Goal: Communication & Community: Answer question/provide support

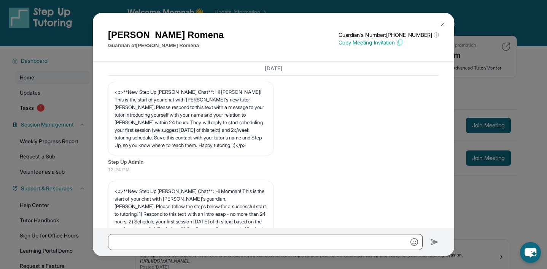
scroll to position [4248, 0]
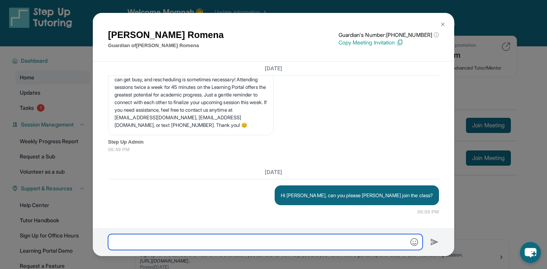
click at [285, 241] on input "text" at bounding box center [265, 242] width 315 height 16
type input "*"
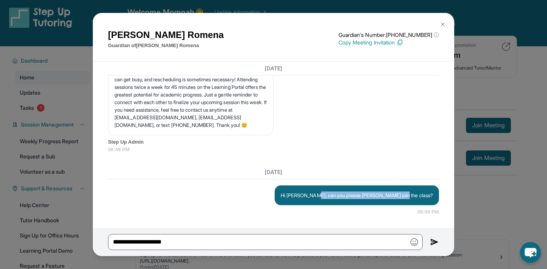
drag, startPoint x: 344, startPoint y: 196, endPoint x: 436, endPoint y: 193, distance: 92.2
click at [436, 193] on div "Hi [PERSON_NAME], can you please [PERSON_NAME] join the class?" at bounding box center [357, 196] width 164 height 20
copy p "can you please [PERSON_NAME] join the class?"
click at [436, 193] on div "Hi [PERSON_NAME], can you please [PERSON_NAME] join the class?" at bounding box center [357, 196] width 164 height 20
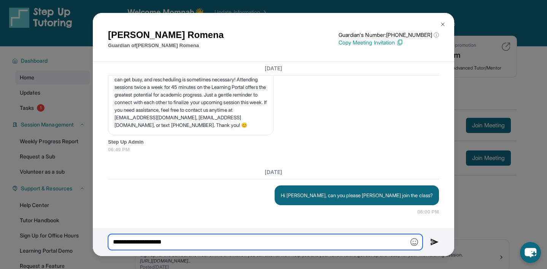
drag, startPoint x: 158, startPoint y: 242, endPoint x: 176, endPoint y: 242, distance: 17.5
click at [176, 242] on input "**********" at bounding box center [265, 242] width 315 height 16
paste input "**********"
click at [206, 241] on input "**********" at bounding box center [265, 242] width 315 height 16
click at [204, 241] on input "**********" at bounding box center [265, 242] width 315 height 16
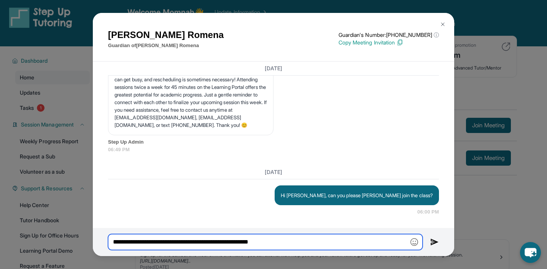
type input "**********"
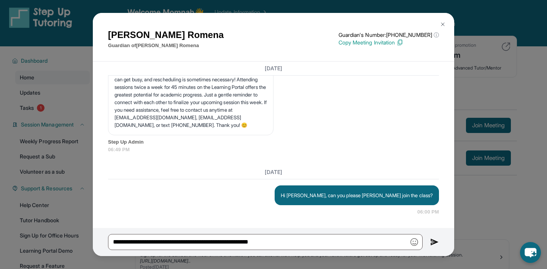
click at [431, 243] on img at bounding box center [434, 242] width 9 height 9
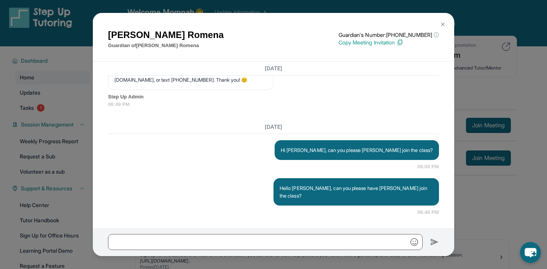
scroll to position [4286, 0]
click at [442, 23] on img at bounding box center [443, 24] width 6 height 6
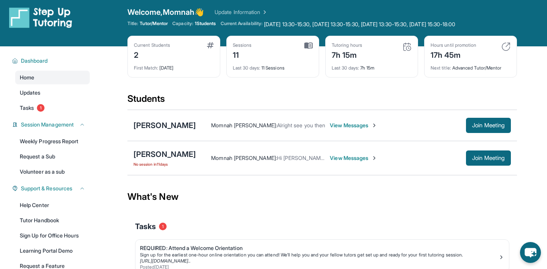
click at [339, 161] on span "View Messages" at bounding box center [354, 159] width 48 height 8
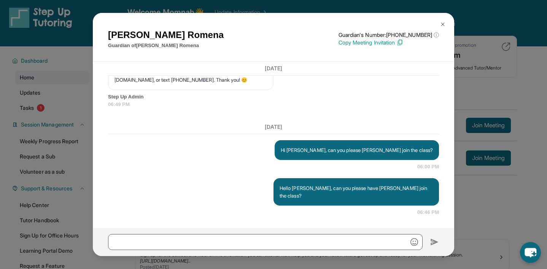
click at [442, 25] on img at bounding box center [443, 24] width 6 height 6
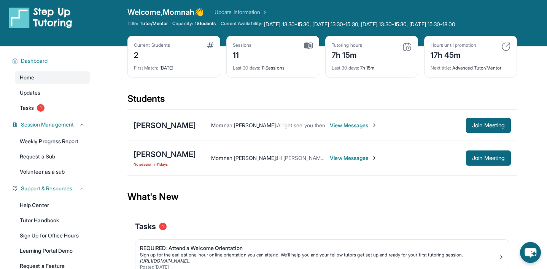
click at [414, 102] on div "Students" at bounding box center [322, 101] width 390 height 17
click at [181, 153] on div "[PERSON_NAME]" at bounding box center [165, 154] width 62 height 11
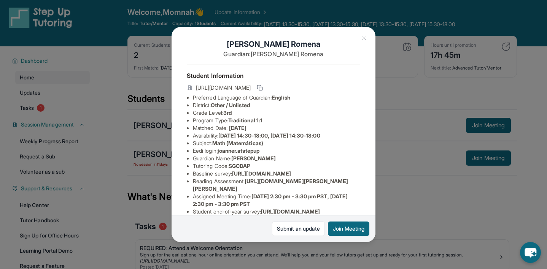
scroll to position [0, 0]
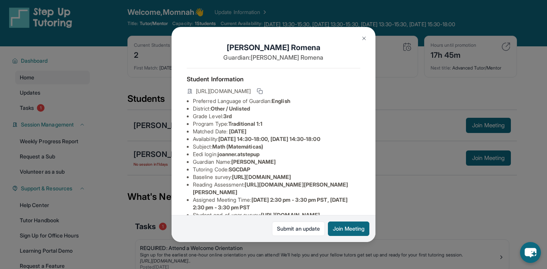
click at [362, 40] on img at bounding box center [364, 38] width 6 height 6
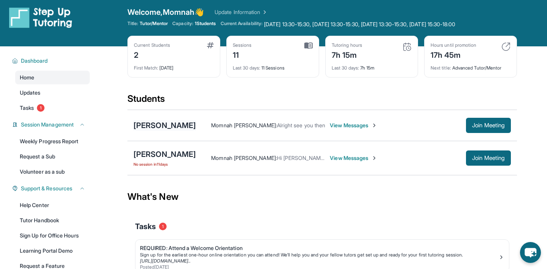
click at [159, 125] on div "[PERSON_NAME]" at bounding box center [165, 125] width 62 height 11
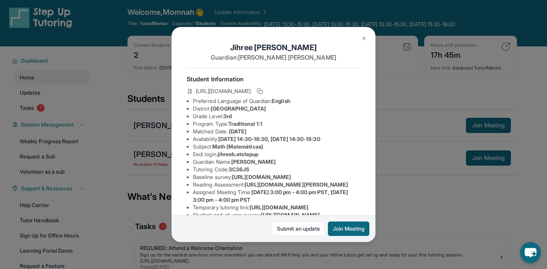
click at [365, 41] on button at bounding box center [364, 38] width 15 height 15
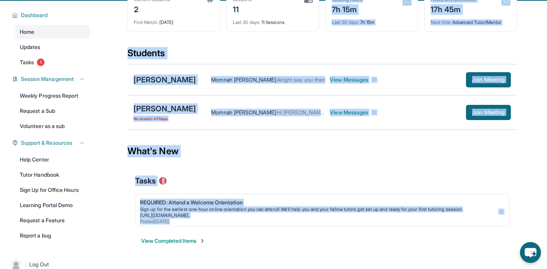
scroll to position [61, 0]
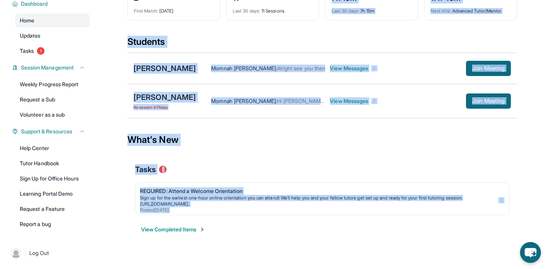
drag, startPoint x: 331, startPoint y: 45, endPoint x: 479, endPoint y: 239, distance: 243.9
click at [479, 239] on main "Current Students 2 First Match : [DATE] Sessions 11 Last 30 days : 11 Sessions …" at bounding box center [322, 120] width 390 height 263
click at [479, 239] on div "View Completed Items" at bounding box center [322, 229] width 374 height 23
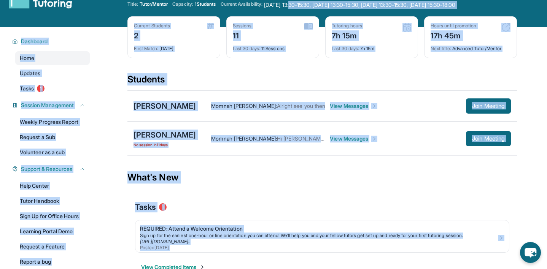
scroll to position [0, 0]
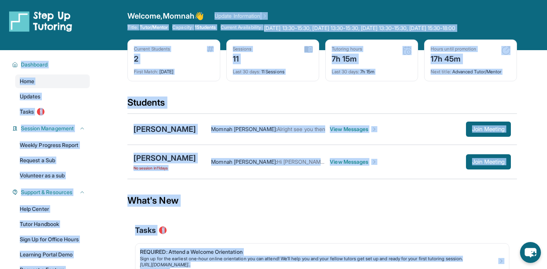
drag, startPoint x: 479, startPoint y: 239, endPoint x: 303, endPoint y: -4, distance: 300.0
click at [303, 0] on html "Open sidebar Welcome, Momnah 👋 Update Information Title: Tutor/Mentor Capacity:…" at bounding box center [273, 156] width 547 height 313
click at [293, 3] on div "Open sidebar Welcome, Momnah 👋 Update Information Title: Tutor/Mentor Capacity:…" at bounding box center [273, 25] width 547 height 50
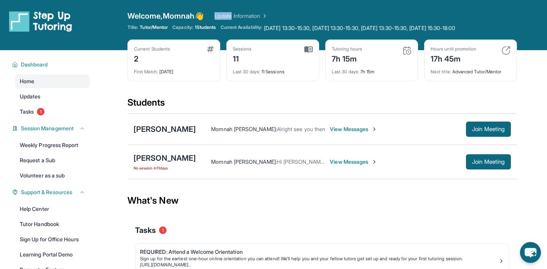
click at [293, 3] on div "Open sidebar Welcome, Momnah 👋 Update Information Title: Tutor/Mentor Capacity:…" at bounding box center [273, 25] width 547 height 50
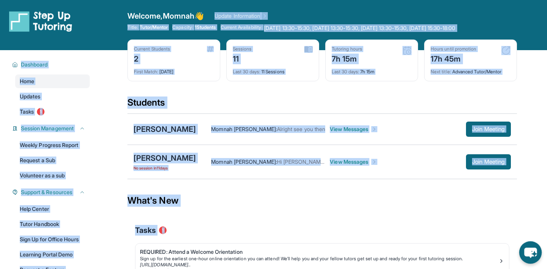
drag, startPoint x: 293, startPoint y: 3, endPoint x: 512, endPoint y: 239, distance: 321.5
click at [512, 239] on div "Open sidebar Welcome, Momnah 👋 Update Information Title: Tutor/Mentor Capacity:…" at bounding box center [273, 156] width 547 height 313
click at [430, 183] on section "Students [PERSON_NAME] [PERSON_NAME] : Alright see you then View Messages Join …" at bounding box center [322, 141] width 390 height 88
